Goal: Task Accomplishment & Management: Complete application form

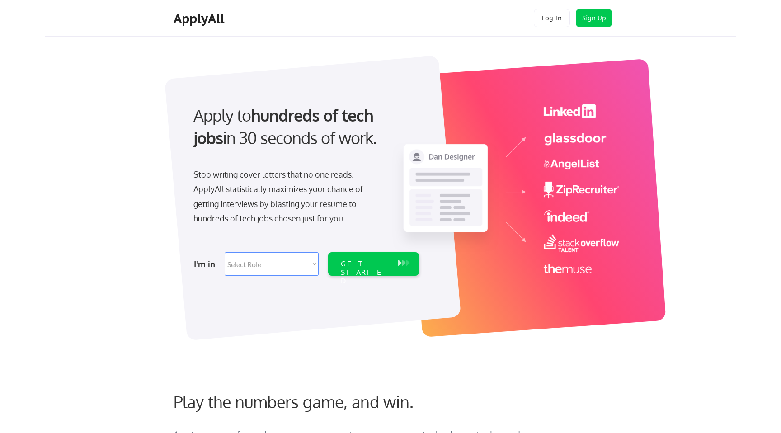
click at [272, 263] on select "Select Role Software Engineering Product Management Customer Success Sales UI/U…" at bounding box center [272, 264] width 94 height 24
select select ""engineering""
click at [225, 252] on select "Select Role Software Engineering Product Management Customer Success Sales UI/U…" at bounding box center [272, 264] width 94 height 24
select select ""engineering""
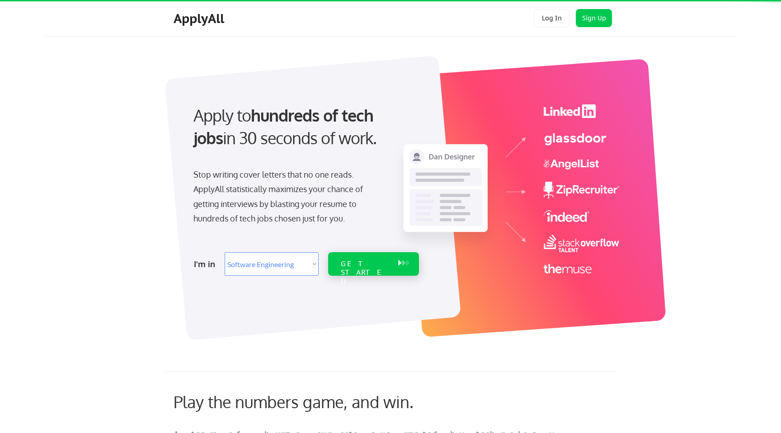
click at [348, 266] on div "GET STARTED" at bounding box center [365, 273] width 48 height 26
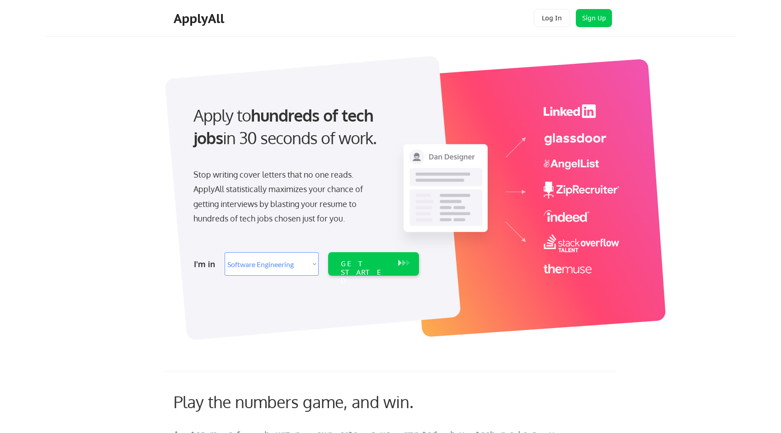
select select ""engineering""
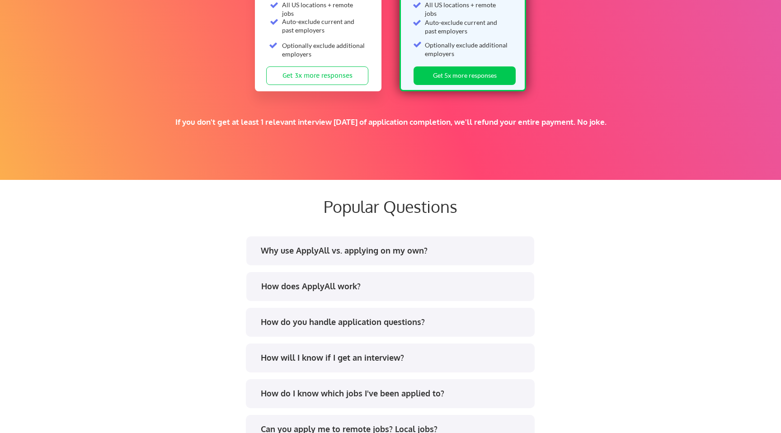
scroll to position [1632, 0]
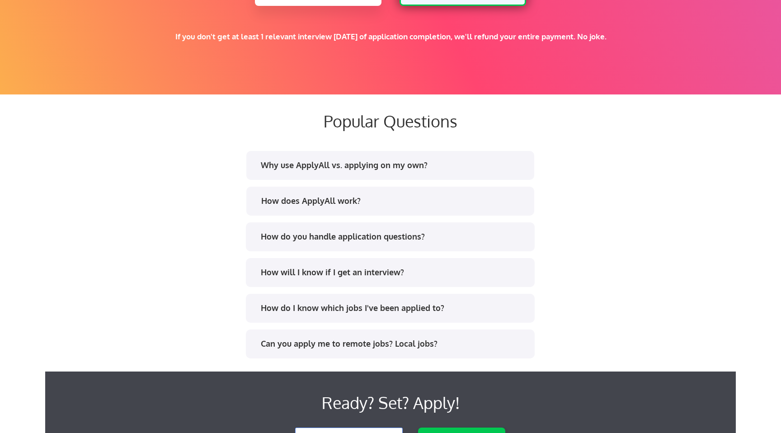
click at [295, 170] on div "Why use ApplyAll vs. applying on my own?" at bounding box center [393, 165] width 265 height 11
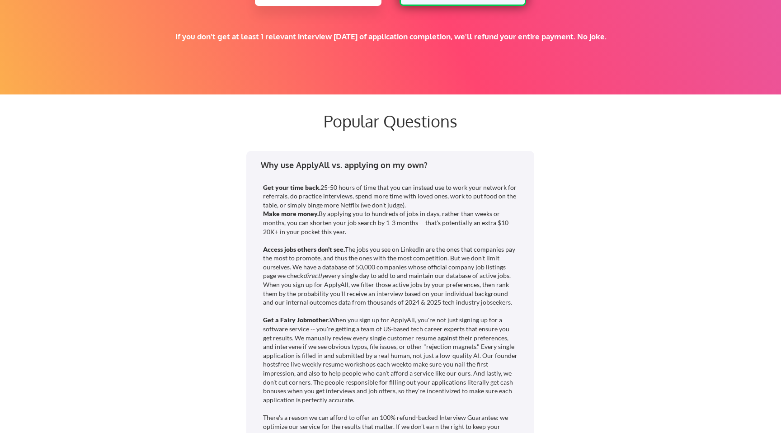
click at [295, 169] on div "Why use ApplyAll vs. applying on my own?" at bounding box center [393, 165] width 265 height 11
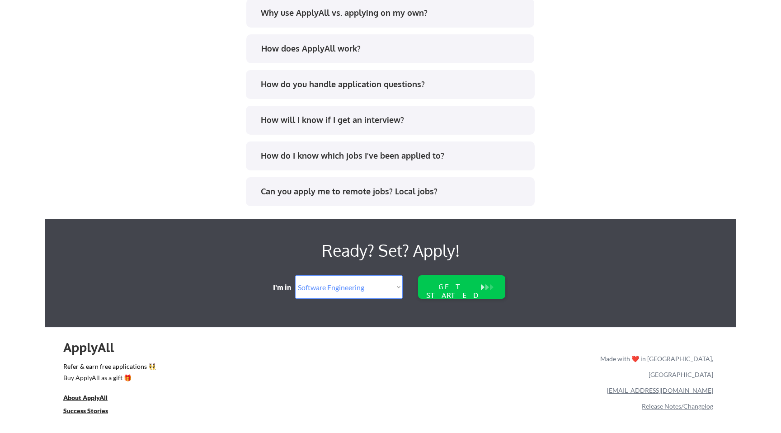
scroll to position [1828, 0]
